Goal: Feedback & Contribution: Submit feedback/report problem

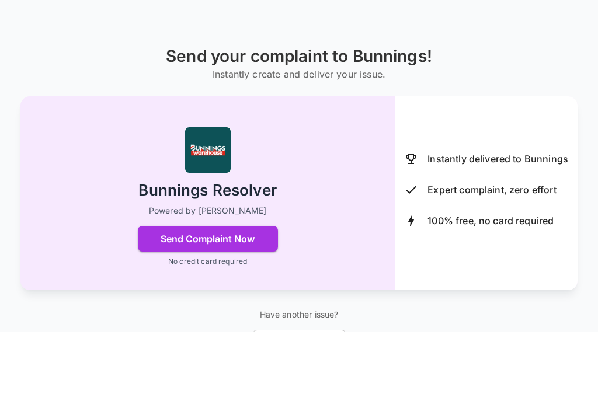
scroll to position [80, 0]
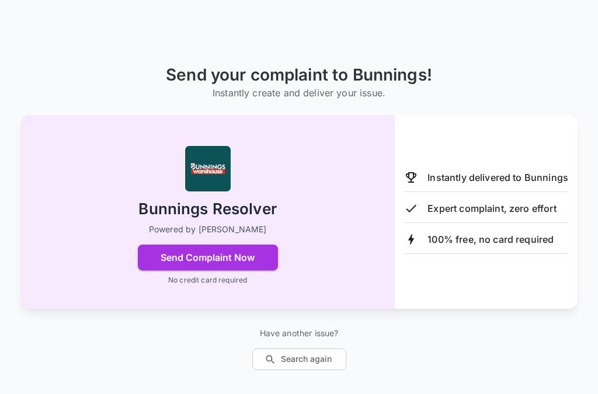
click at [208, 245] on button "Send Complaint Now" at bounding box center [208, 258] width 140 height 26
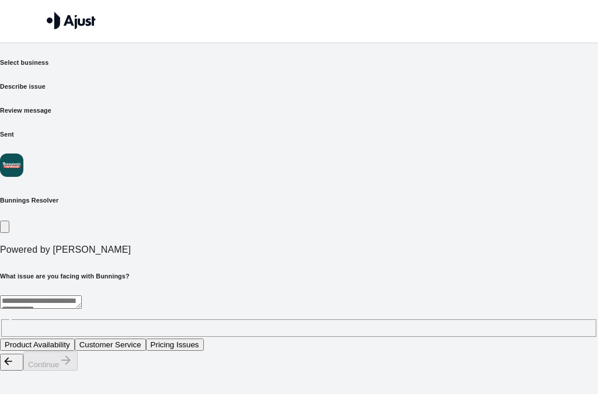
click at [75, 338] on button "Product Availability" at bounding box center [37, 344] width 75 height 12
click at [78, 371] on button "Continue" at bounding box center [50, 360] width 54 height 19
click at [185, 338] on button "Power tools" at bounding box center [160, 344] width 50 height 12
click at [78, 371] on button "Continue" at bounding box center [50, 360] width 54 height 19
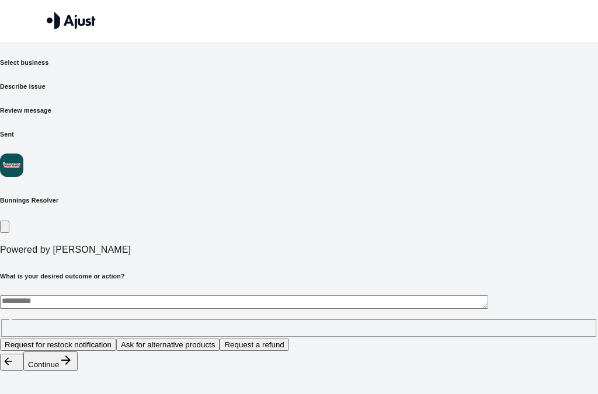
click at [116, 338] on button "Request for restock notification" at bounding box center [58, 344] width 116 height 12
click at [78, 371] on button "Continue" at bounding box center [50, 360] width 54 height 19
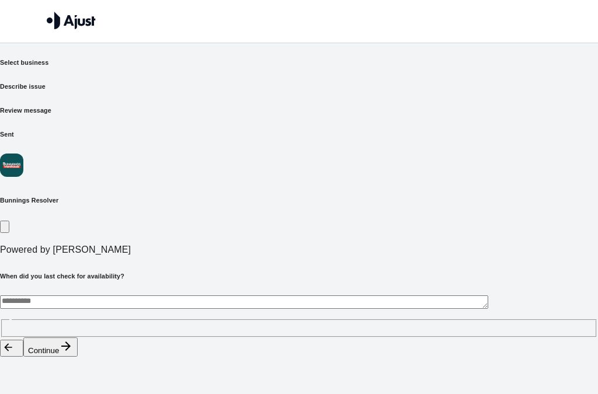
click at [117, 295] on textarea at bounding box center [244, 301] width 488 height 13
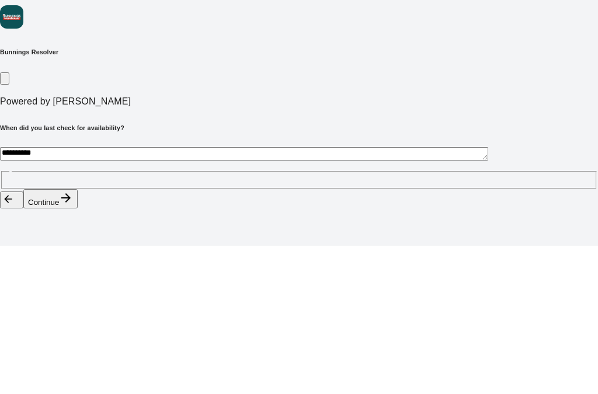
type textarea "**********"
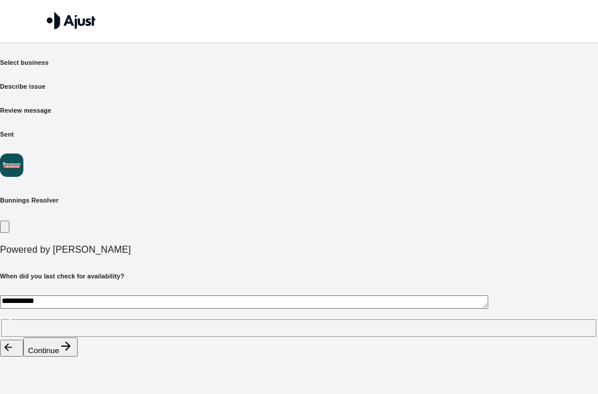
click at [78, 357] on button "Continue" at bounding box center [50, 346] width 54 height 19
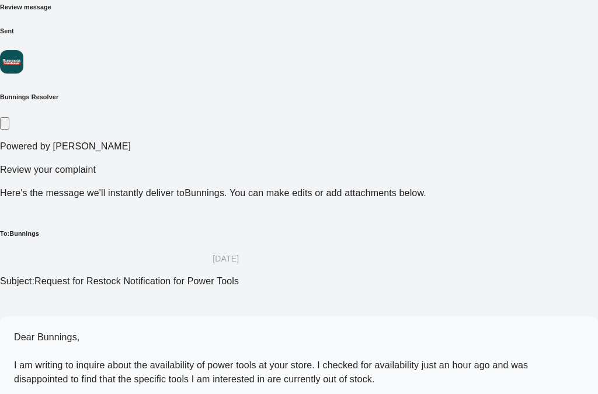
scroll to position [106, 0]
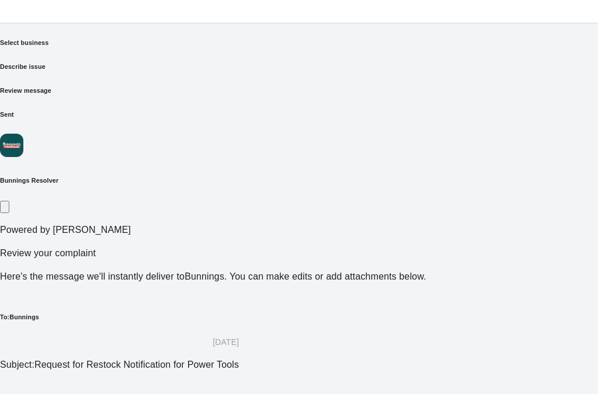
scroll to position [0, 0]
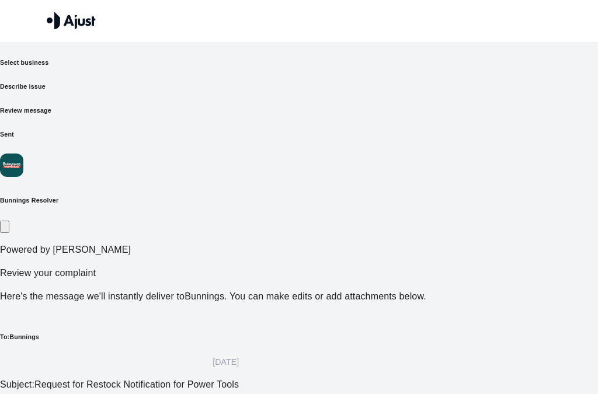
click at [232, 82] on h6 "Describe issue" at bounding box center [299, 86] width 598 height 9
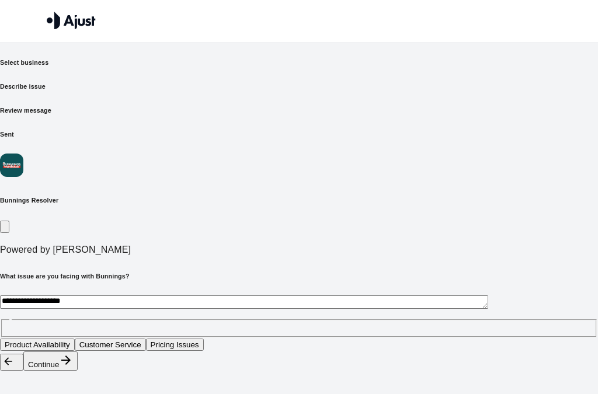
click at [78, 371] on button "Continue" at bounding box center [50, 360] width 54 height 19
click at [100, 338] on button "Power drill" at bounding box center [77, 344] width 46 height 12
click at [78, 371] on button "Continue" at bounding box center [50, 360] width 54 height 19
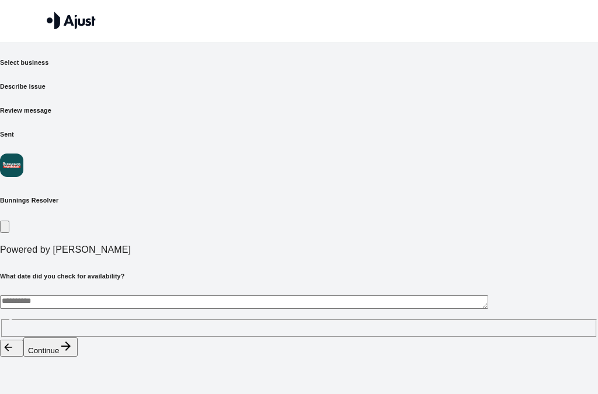
click at [78, 357] on button "Continue" at bounding box center [50, 346] width 54 height 19
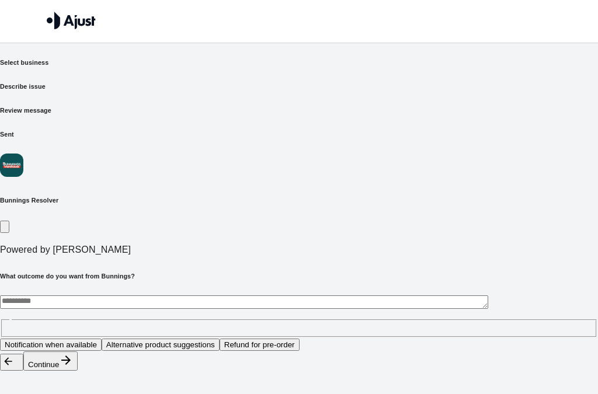
click at [107, 295] on textarea at bounding box center [244, 301] width 488 height 13
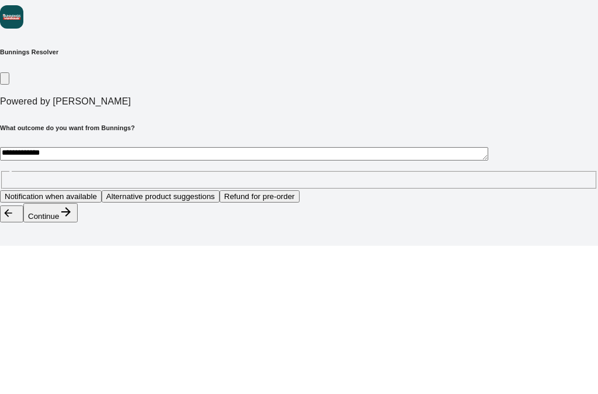
type textarea "**********"
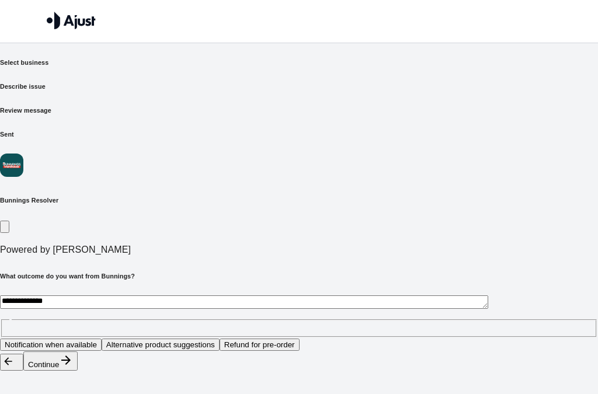
click at [78, 371] on button "Continue" at bounding box center [50, 360] width 54 height 19
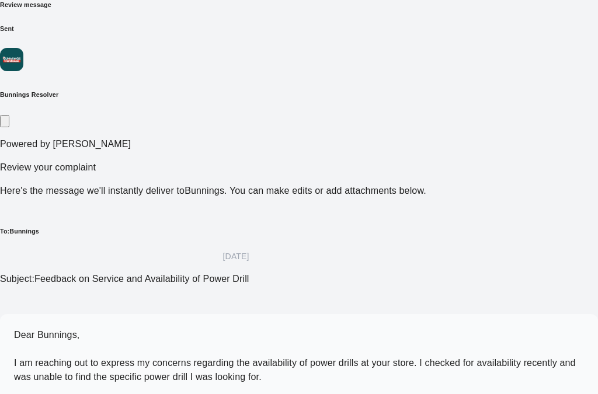
scroll to position [106, 0]
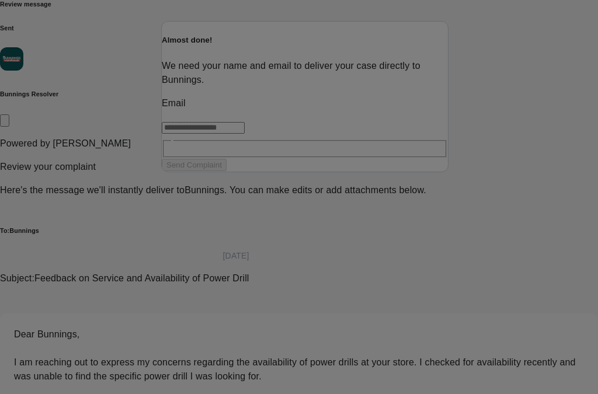
click at [245, 134] on input "text" at bounding box center [203, 128] width 83 height 12
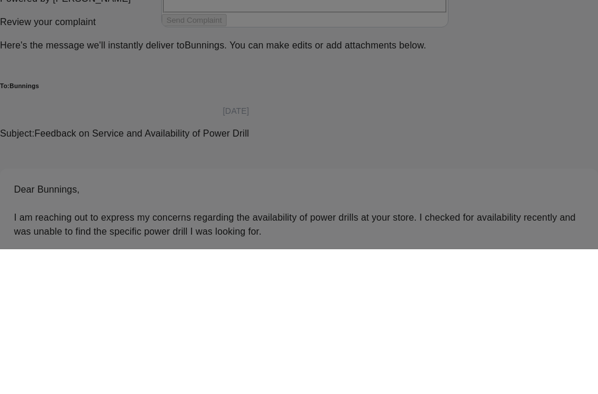
type input "*"
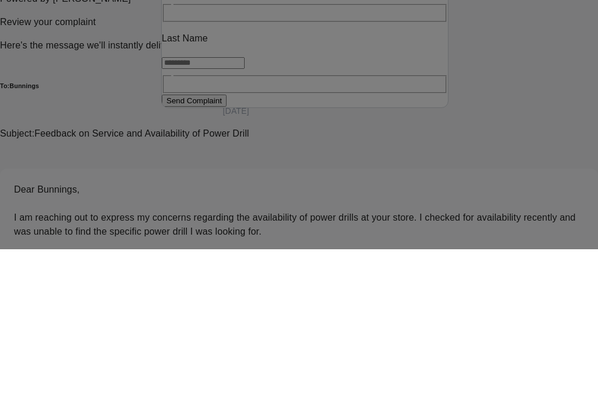
type input "**********"
click at [245, 131] on input "text" at bounding box center [203, 137] width 83 height 12
type input "****"
click at [245, 211] on input "text" at bounding box center [203, 217] width 83 height 12
type input "*******"
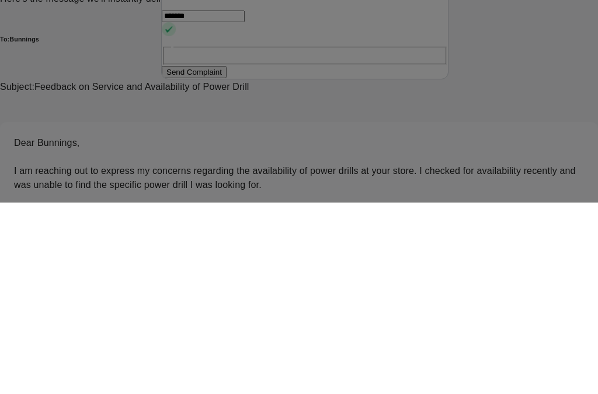
click at [226, 257] on button "Send Complaint" at bounding box center [194, 263] width 65 height 12
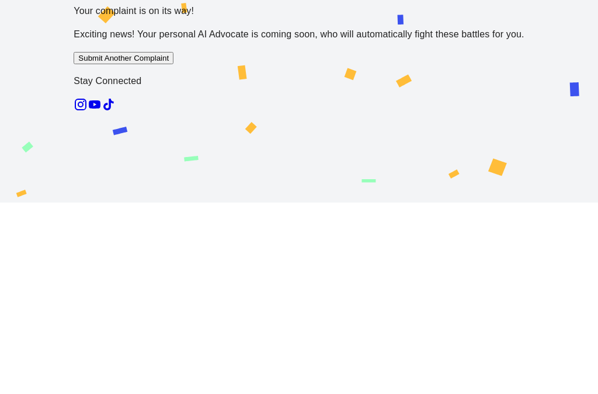
scroll to position [0, 0]
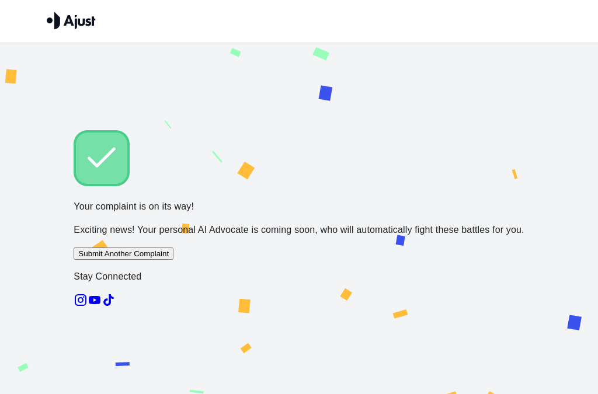
click at [311, 284] on p "Stay Connected" at bounding box center [299, 277] width 450 height 14
